Goal: Register for event/course

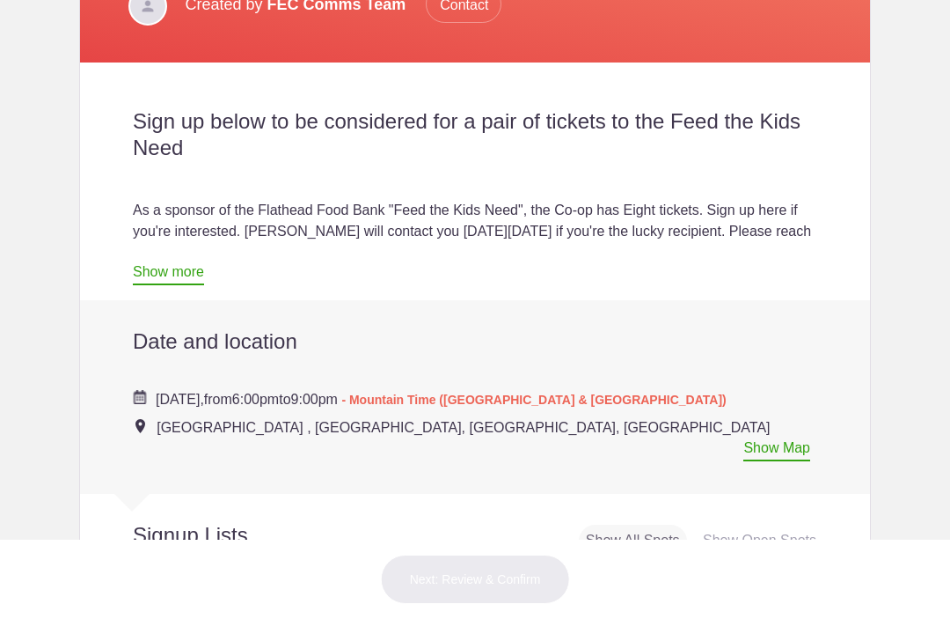
scroll to position [455, 0]
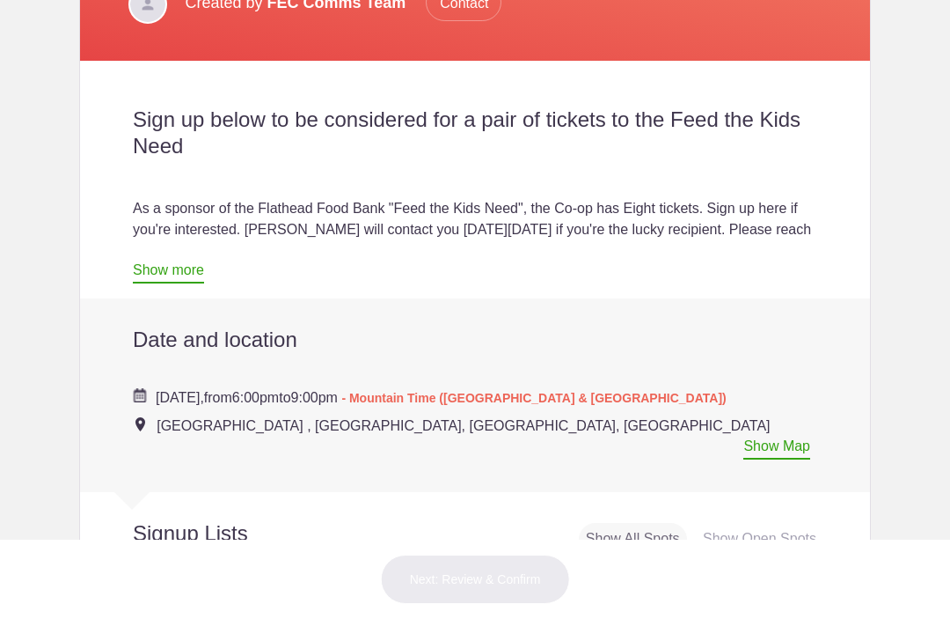
click at [165, 268] on link "Show more" at bounding box center [168, 272] width 71 height 21
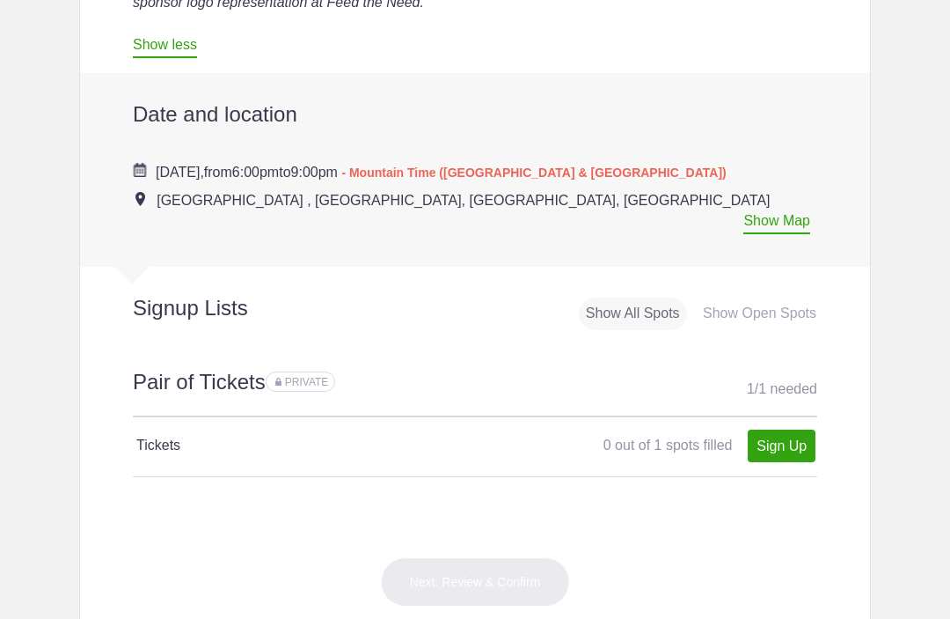
scroll to position [1126, 0]
click at [784, 429] on link "Sign Up" at bounding box center [782, 445] width 68 height 33
type input "1"
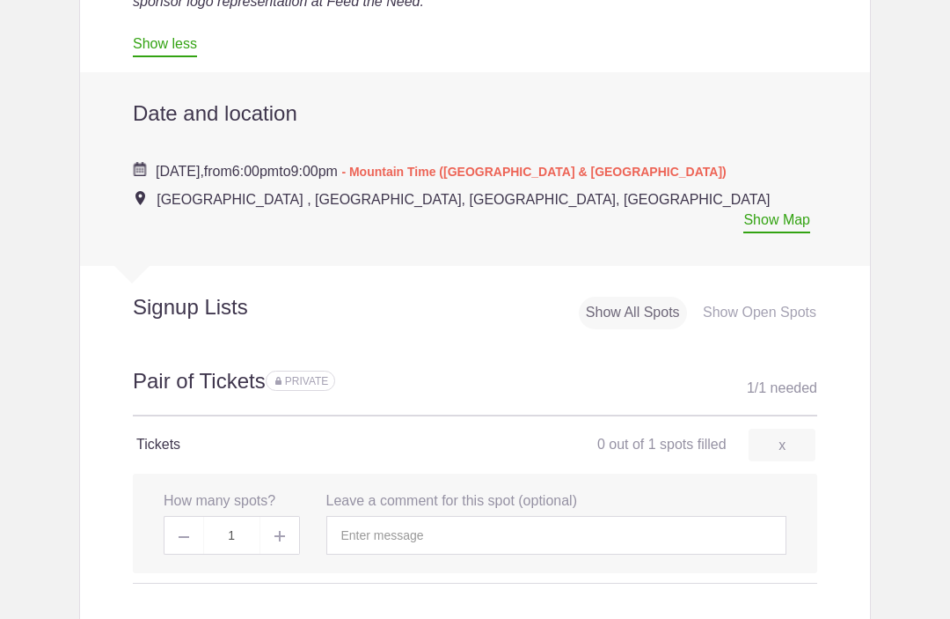
click at [279, 531] on img at bounding box center [280, 536] width 11 height 11
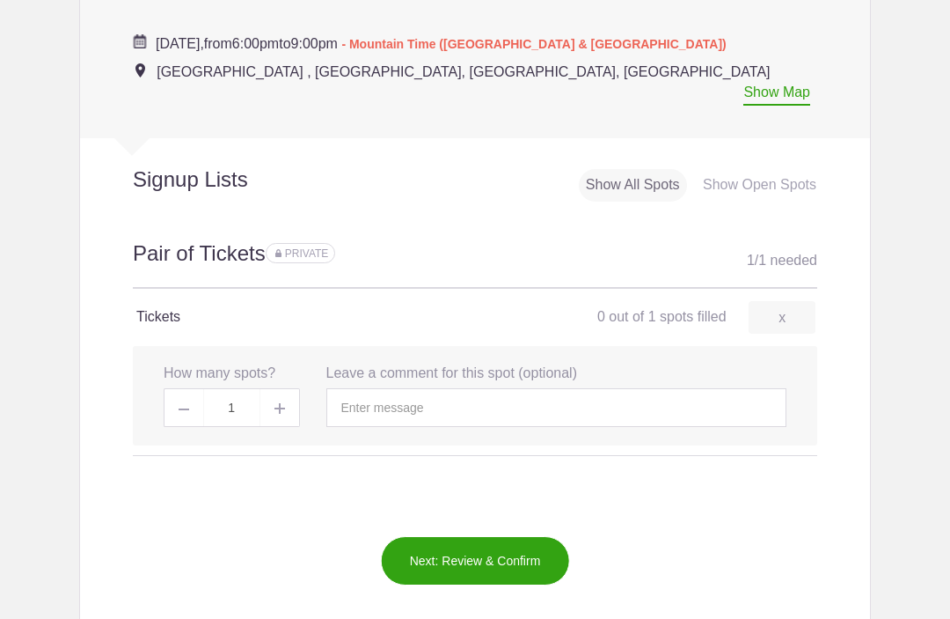
scroll to position [1254, 0]
click at [278, 400] on span at bounding box center [280, 407] width 40 height 39
click at [275, 403] on img at bounding box center [280, 408] width 11 height 11
click at [459, 388] on input "text" at bounding box center [556, 407] width 461 height 39
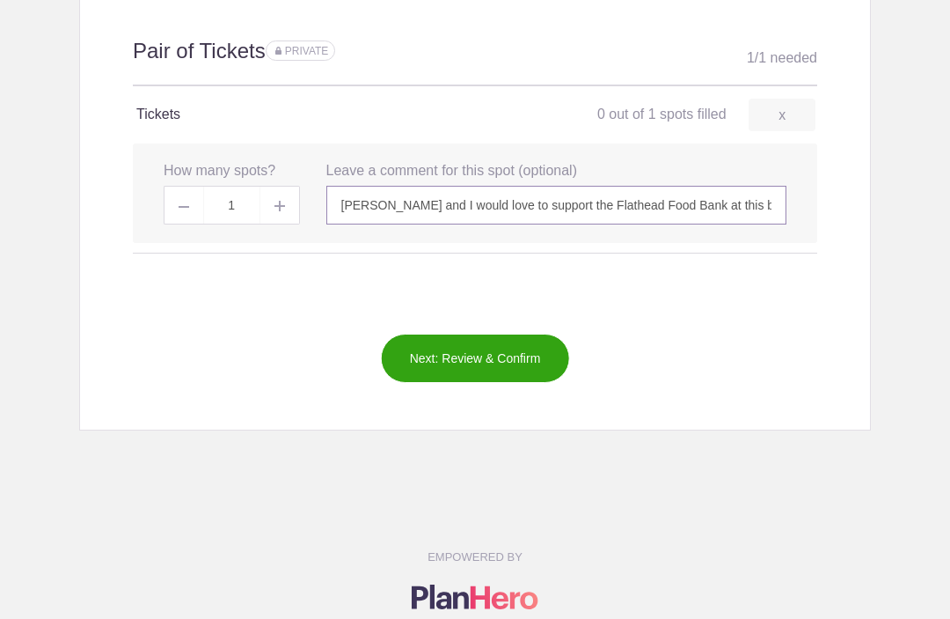
scroll to position [1463, 0]
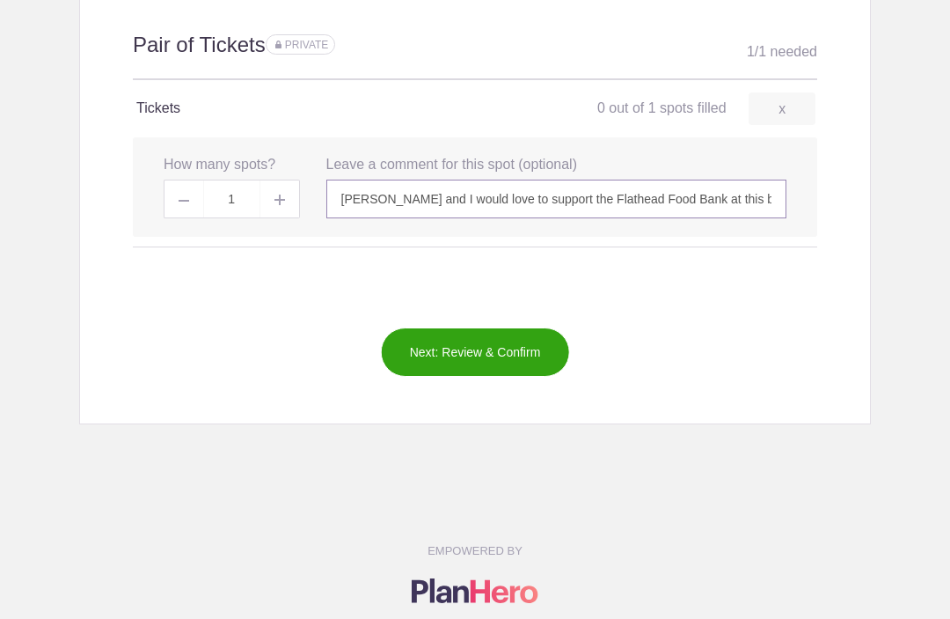
type input "[PERSON_NAME] and I would love to support the Flathead Food Bank at this benefi…"
click at [527, 327] on button "Next: Review & Confirm" at bounding box center [475, 351] width 189 height 49
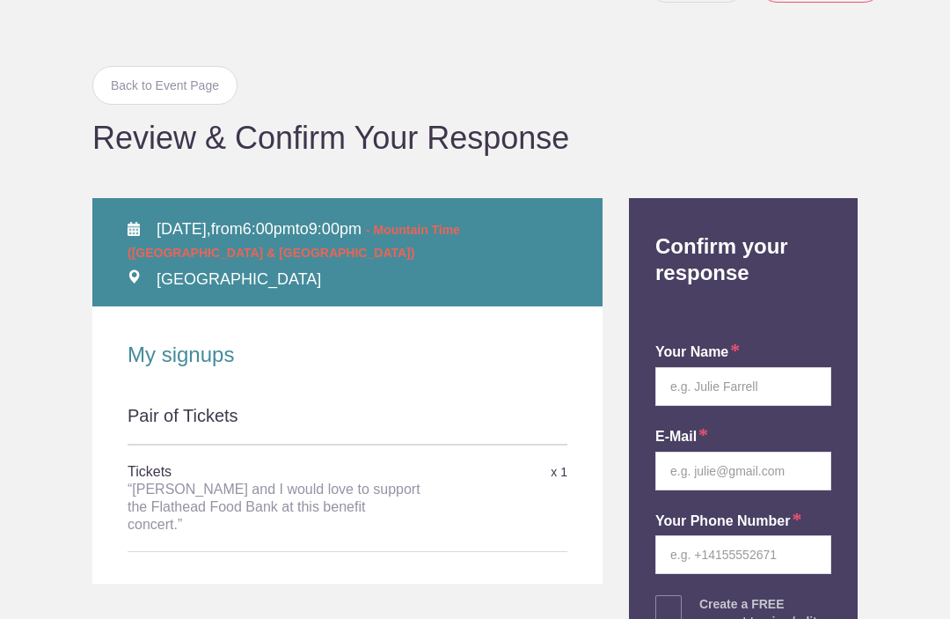
scroll to position [69, 0]
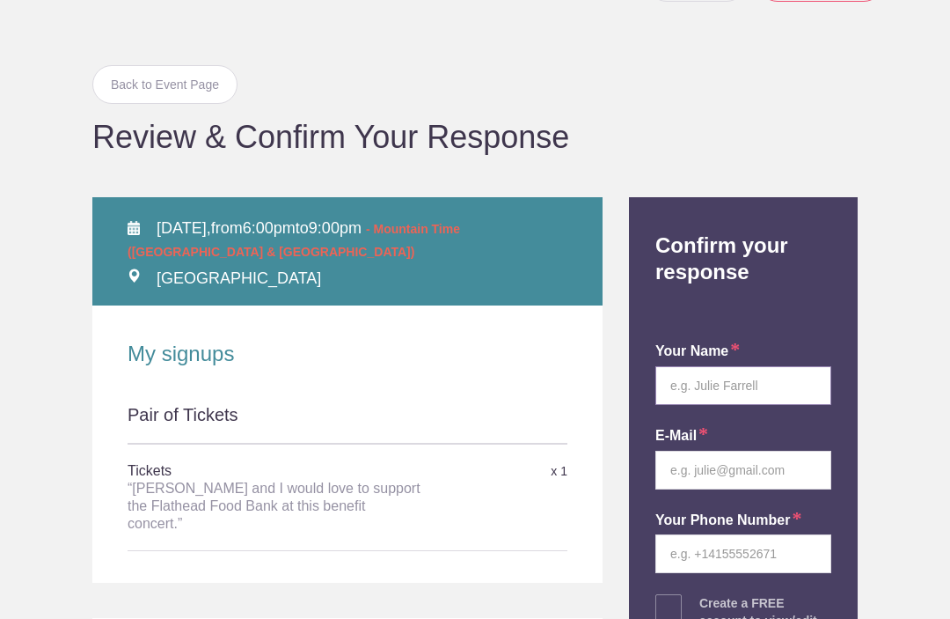
click at [756, 385] on input "text" at bounding box center [744, 385] width 176 height 39
type input "[PERSON_NAME]"
click at [749, 462] on input "email" at bounding box center [744, 470] width 176 height 39
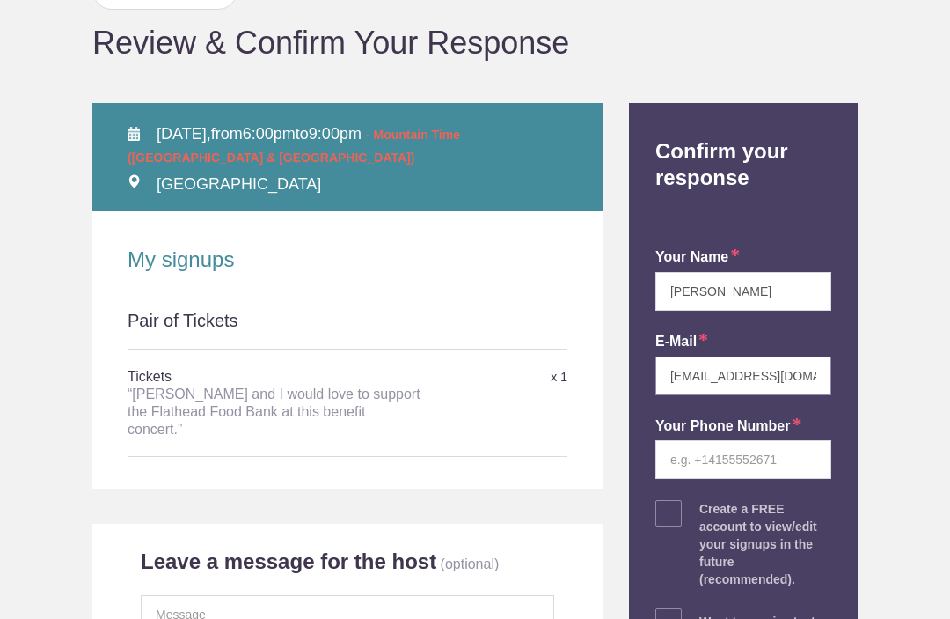
scroll to position [184, 0]
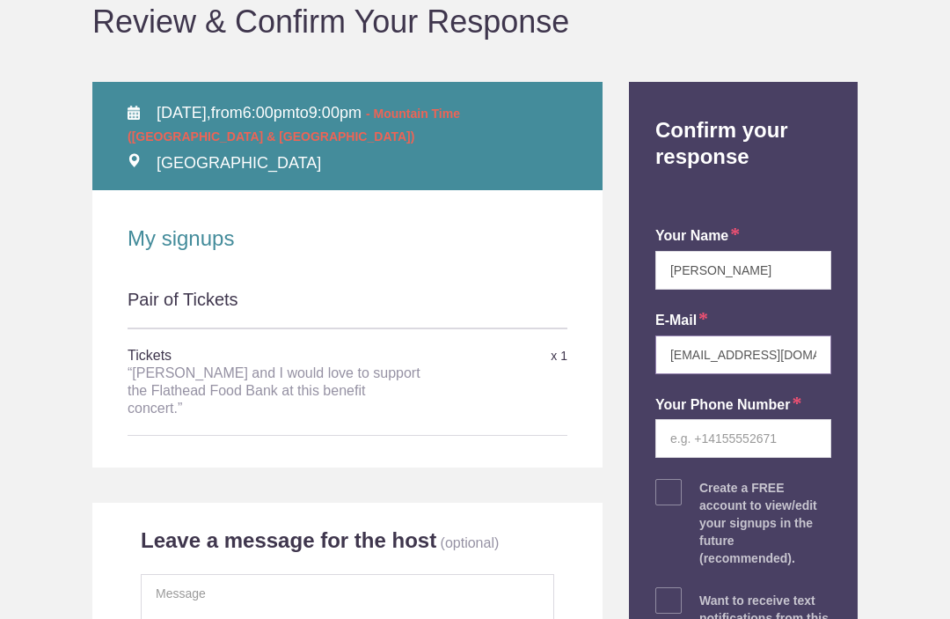
type input "[EMAIL_ADDRESS][DOMAIN_NAME]"
click at [745, 435] on input "tel" at bounding box center [744, 438] width 176 height 39
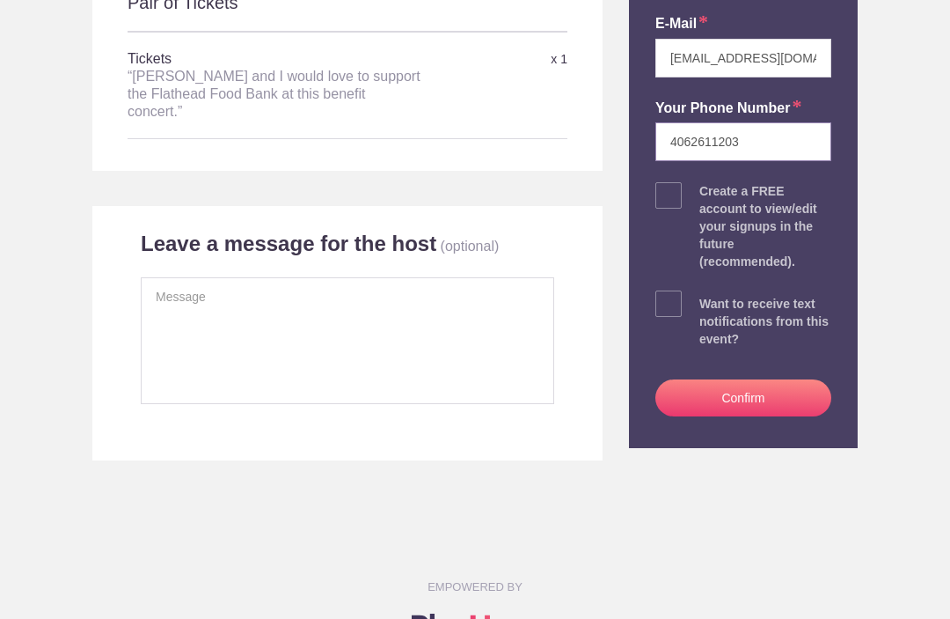
scroll to position [481, 0]
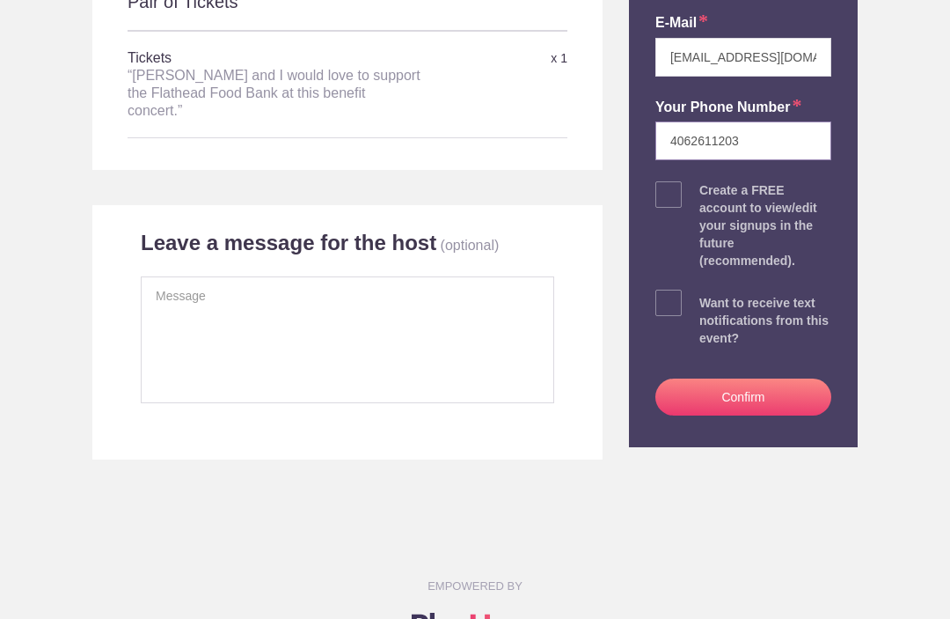
type input "4062611203"
click at [241, 295] on textarea at bounding box center [348, 339] width 414 height 127
type textarea "Thanks to all that helped make this opportunity happen."
click at [776, 390] on button "Confirm" at bounding box center [744, 396] width 176 height 37
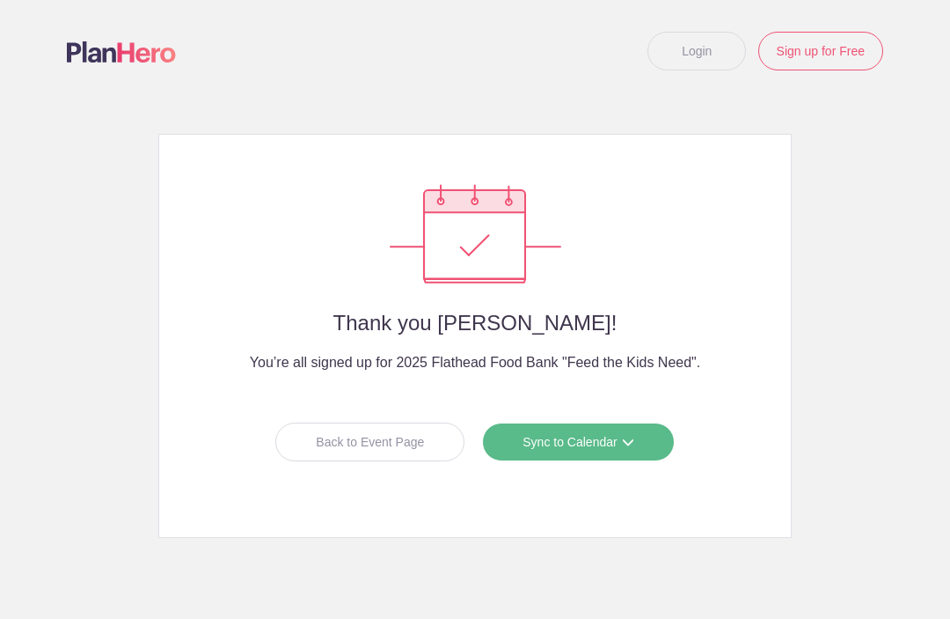
click at [602, 437] on link "Sync to Calendar" at bounding box center [578, 441] width 192 height 39
click at [579, 510] on link "Outlook" at bounding box center [572, 515] width 157 height 35
